Goal: Information Seeking & Learning: Learn about a topic

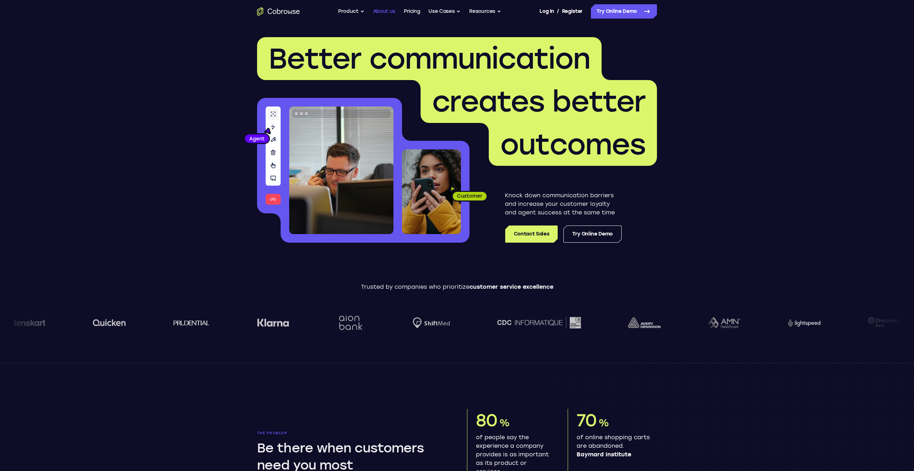
click at [389, 8] on link "About us" at bounding box center [384, 11] width 22 height 14
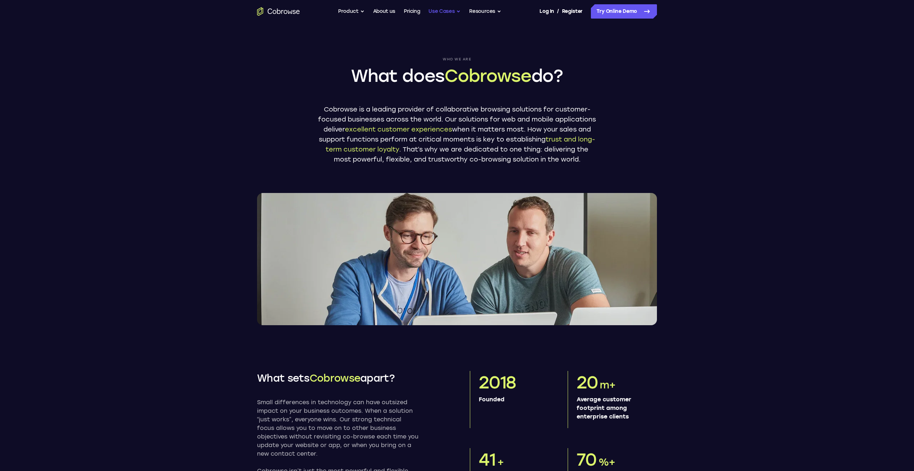
click at [449, 10] on button "Use Cases" at bounding box center [444, 11] width 32 height 14
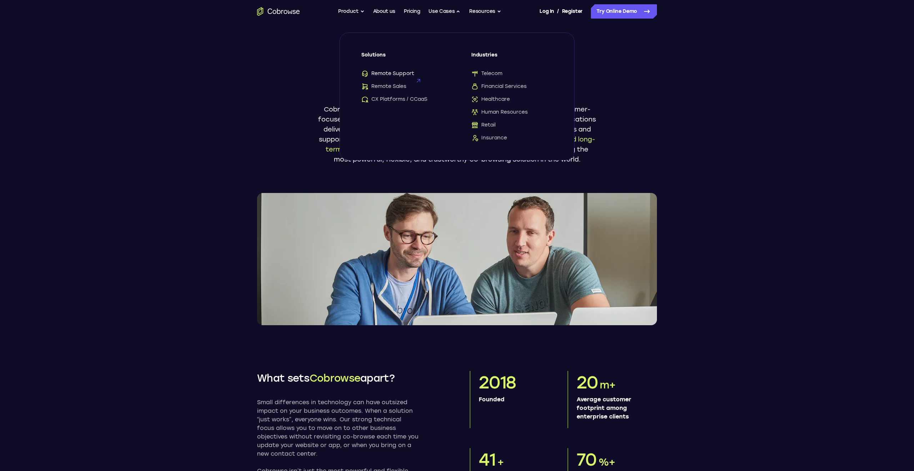
click at [393, 75] on span "Remote Support" at bounding box center [387, 73] width 53 height 7
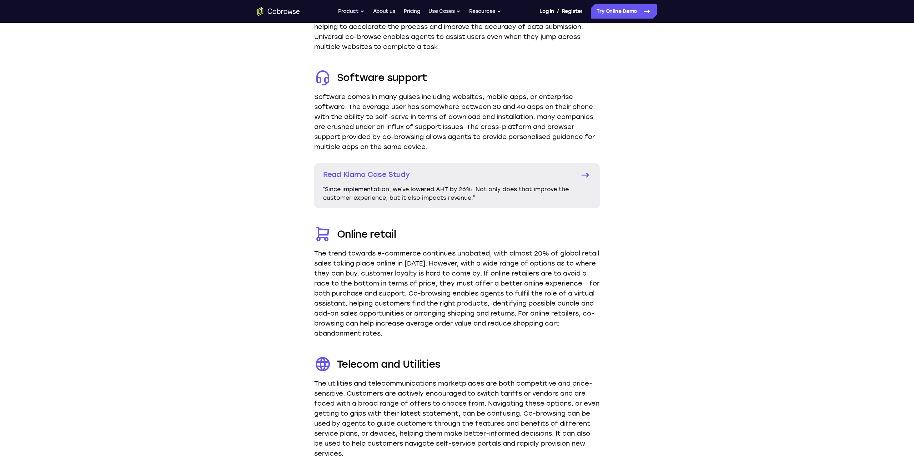
scroll to position [1221, 0]
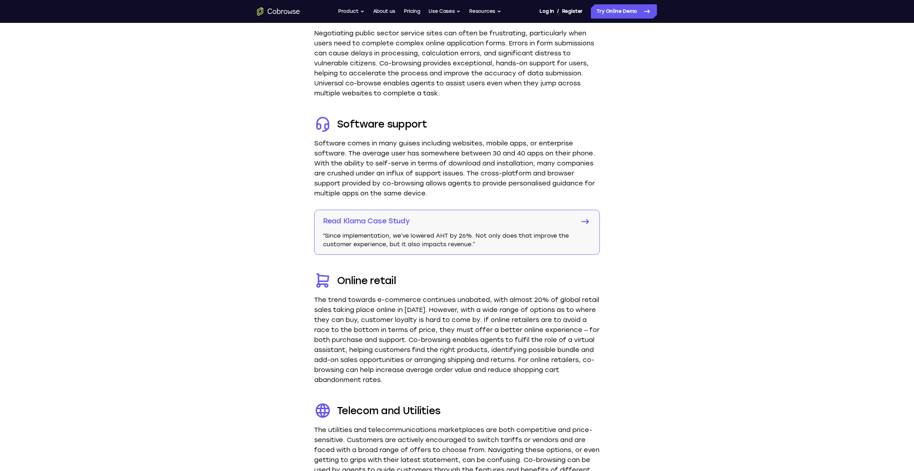
drag, startPoint x: 501, startPoint y: 222, endPoint x: 501, endPoint y: 216, distance: 5.7
click at [411, 13] on link "Pricing" at bounding box center [412, 11] width 16 height 14
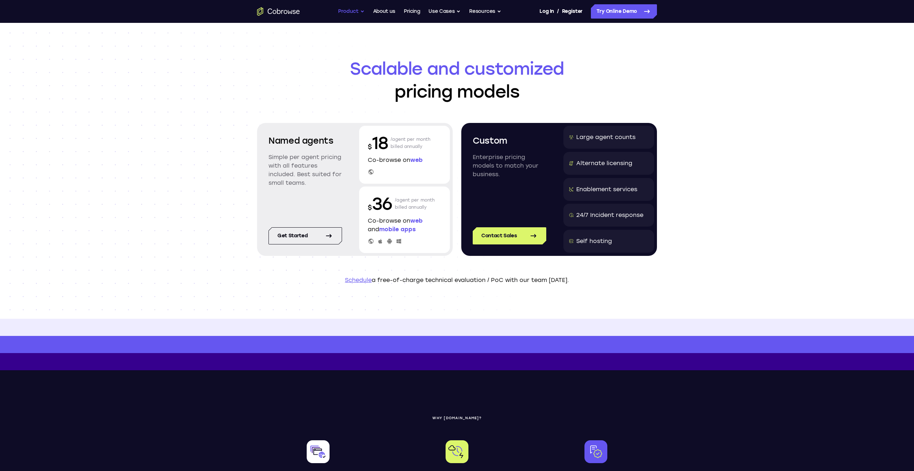
click at [361, 11] on button "Product" at bounding box center [351, 11] width 26 height 14
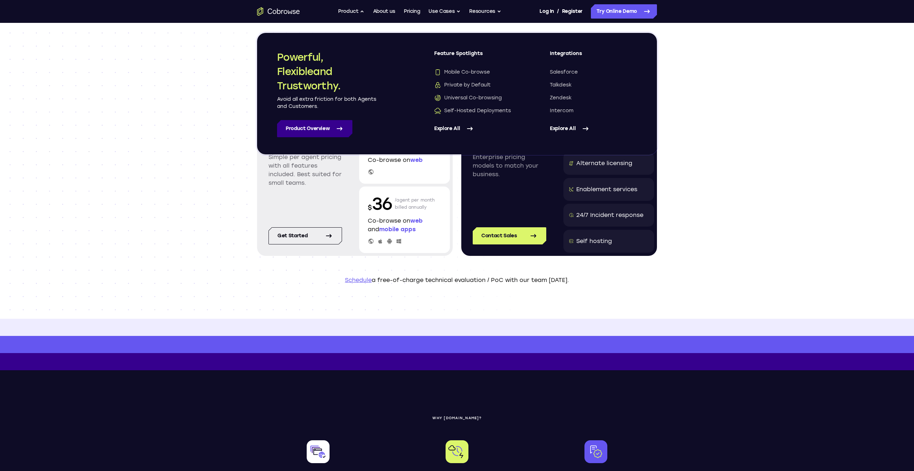
click at [338, 126] on icon at bounding box center [339, 128] width 9 height 9
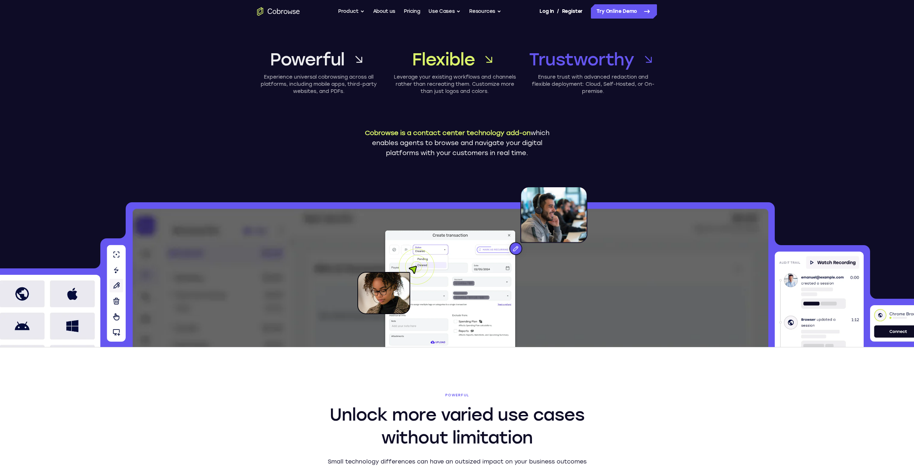
scroll to position [375, 0]
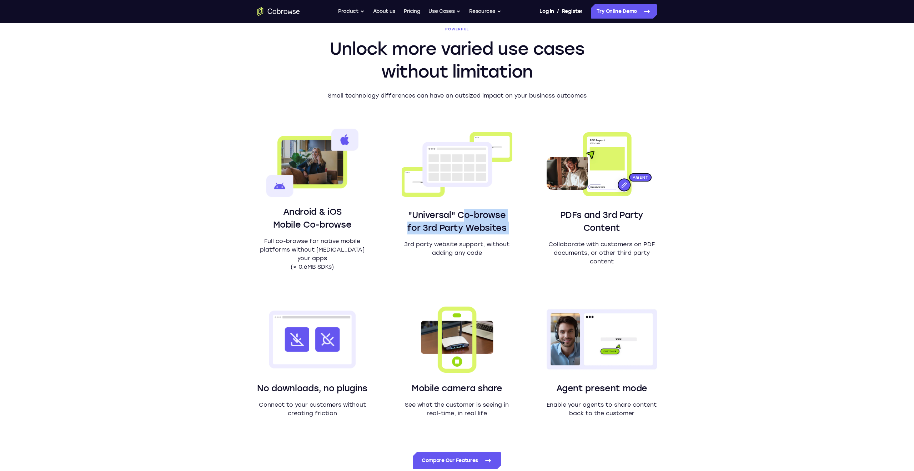
drag, startPoint x: 462, startPoint y: 212, endPoint x: 515, endPoint y: 239, distance: 59.4
click at [515, 239] on div "Android & iOS Mobile Co-browse Full co-browse for native mobile platforms witho…" at bounding box center [457, 273] width 400 height 289
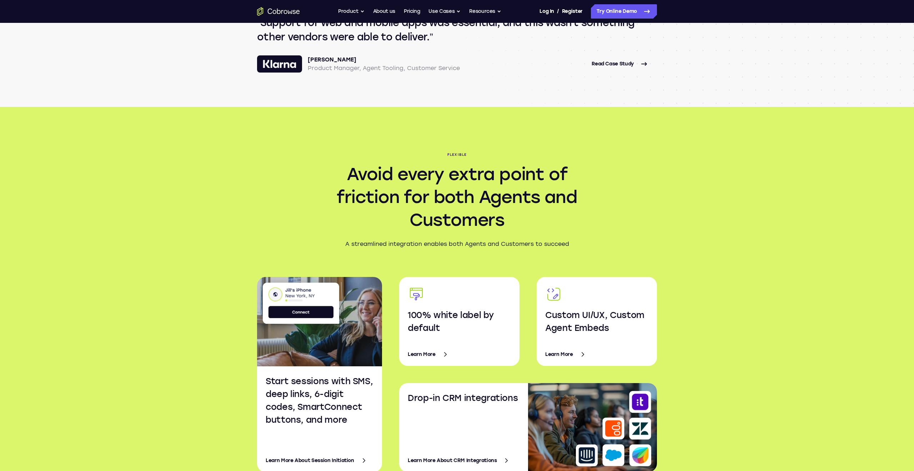
scroll to position [1026, 0]
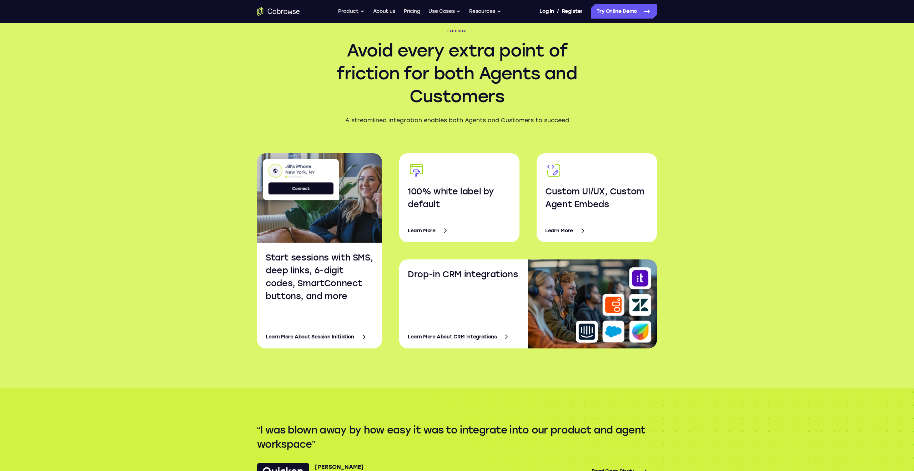
click at [496, 329] on link "Learn More About CRM Integrations" at bounding box center [466, 336] width 117 height 17
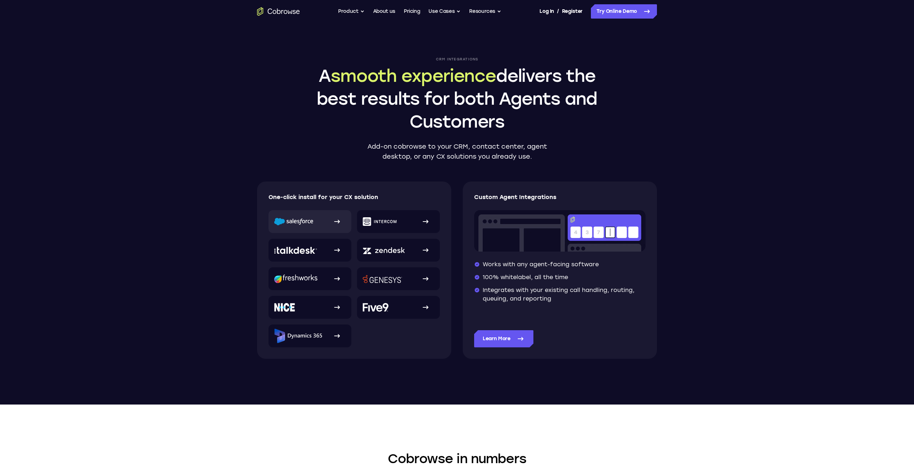
click at [316, 222] on link at bounding box center [309, 221] width 83 height 23
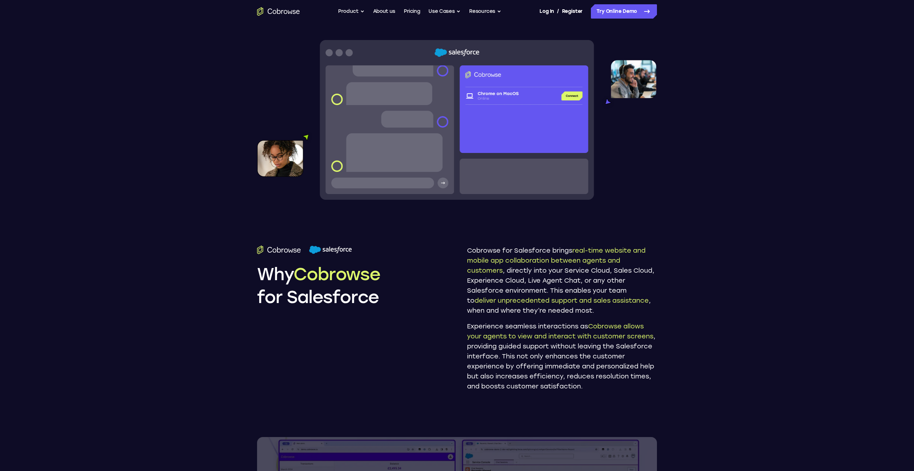
scroll to position [205, 0]
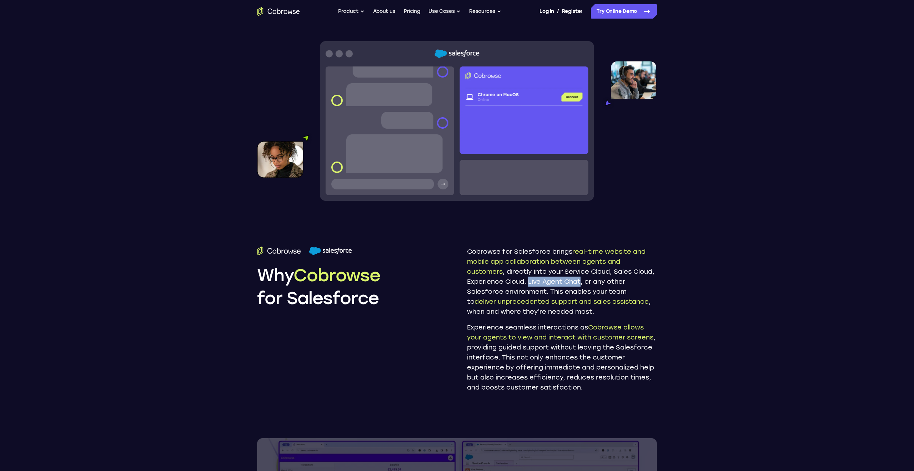
drag, startPoint x: 528, startPoint y: 280, endPoint x: 583, endPoint y: 283, distance: 54.4
click at [583, 283] on p "Cobrowse for Salesforce brings real-time website and mobile app collaboration b…" at bounding box center [562, 281] width 190 height 70
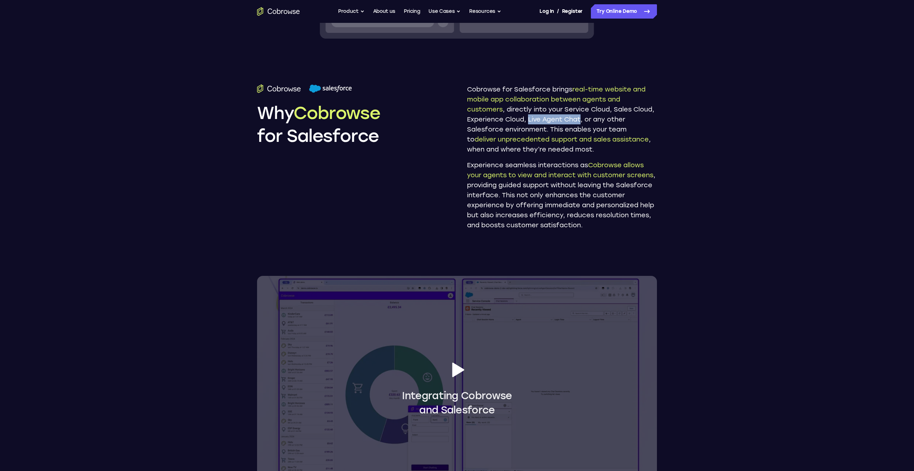
scroll to position [240, 0]
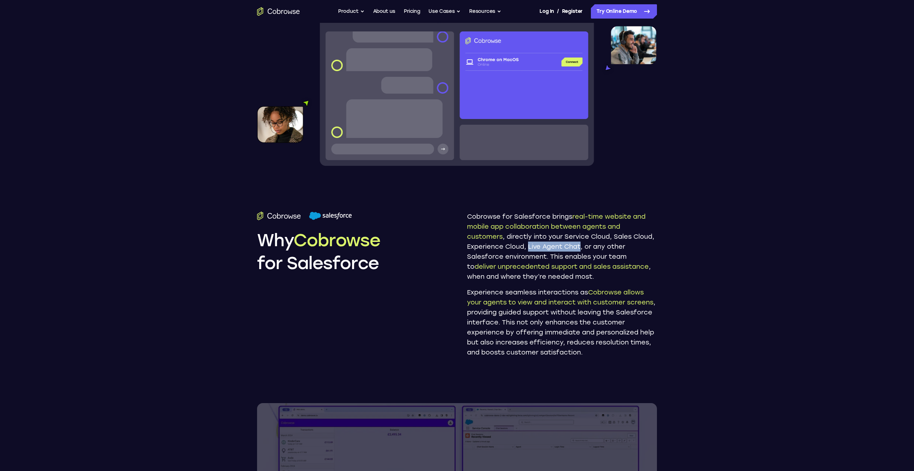
copy p "Live Agent Chat"
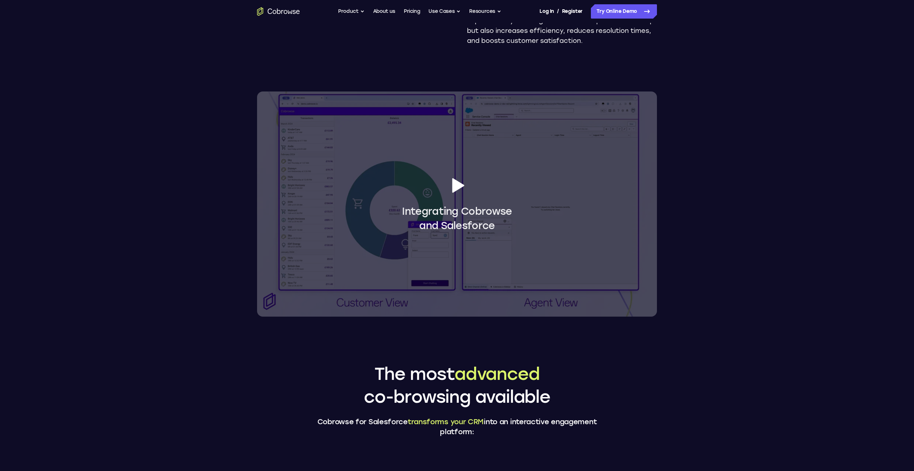
scroll to position [0, 0]
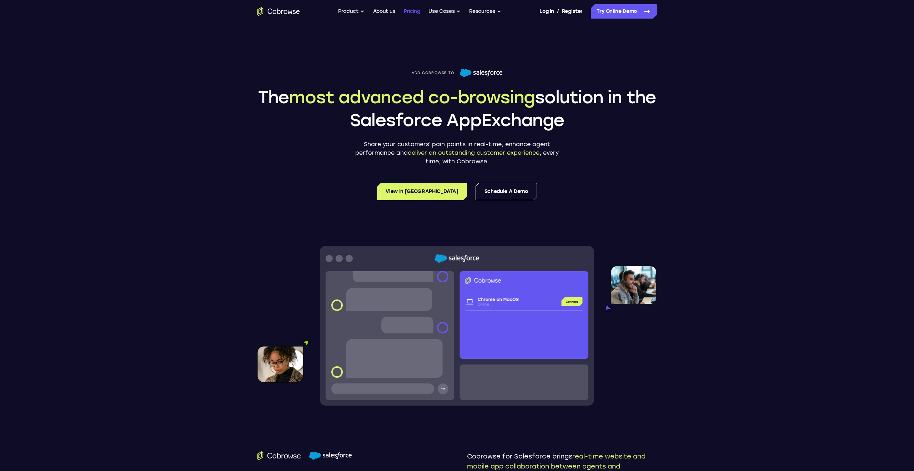
click at [418, 11] on link "Pricing" at bounding box center [412, 11] width 16 height 14
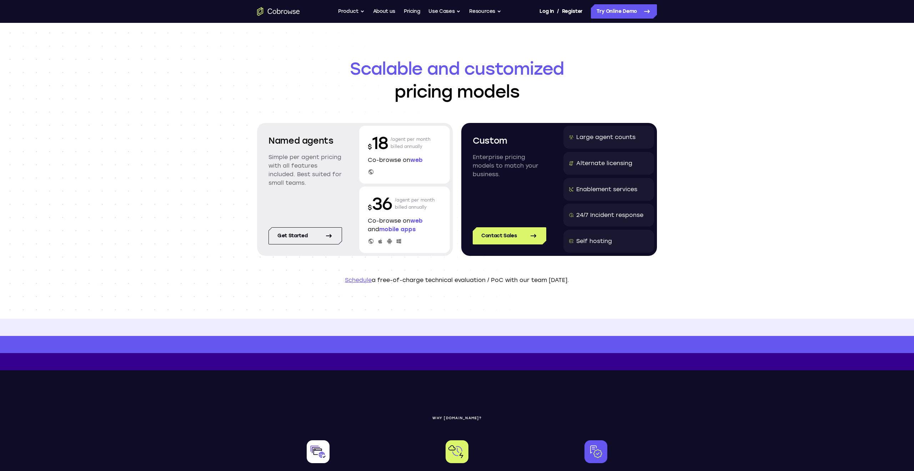
drag, startPoint x: 420, startPoint y: 141, endPoint x: 372, endPoint y: 141, distance: 47.5
click at [372, 141] on div "$ 18 /agent per month billed annually" at bounding box center [405, 142] width 74 height 23
copy div "18 /agent per month"
